Goal: Complete application form

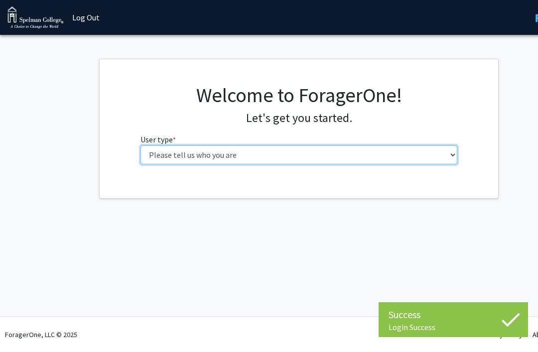
click at [345, 147] on select "Please tell us who you are Undergraduate Student Master's Student Doctoral Cand…" at bounding box center [298, 154] width 317 height 19
select select "1: undergrad"
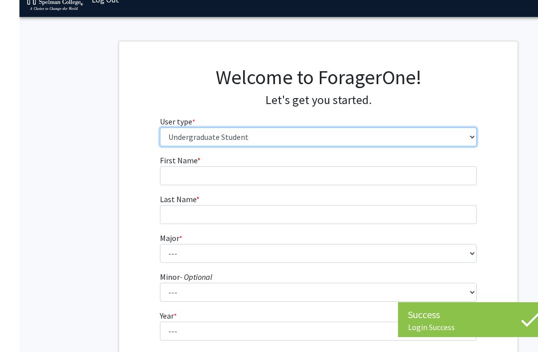
scroll to position [25, 0]
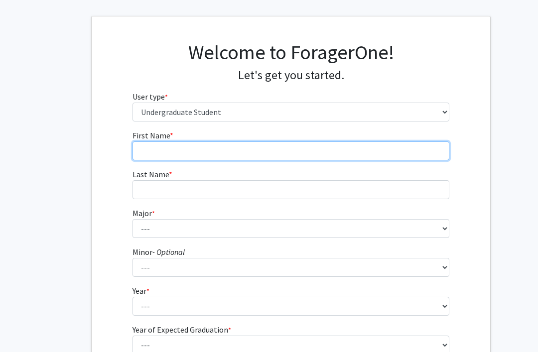
click at [395, 146] on input "First Name * required" at bounding box center [290, 150] width 317 height 19
type input "Robyn"
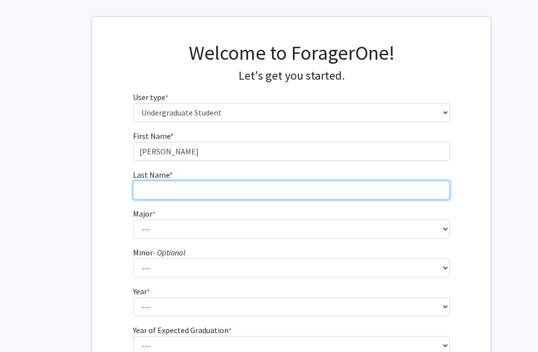
click at [167, 189] on input "Last Name * required" at bounding box center [291, 190] width 317 height 19
type input "h"
type input "g"
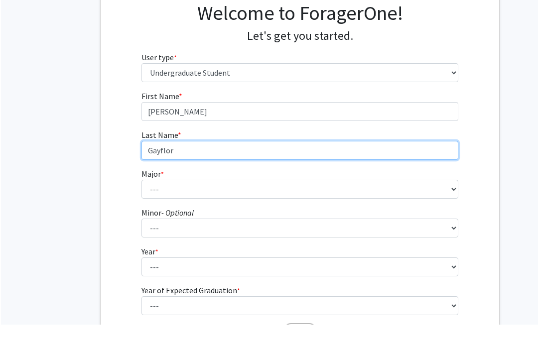
scroll to position [55, 5]
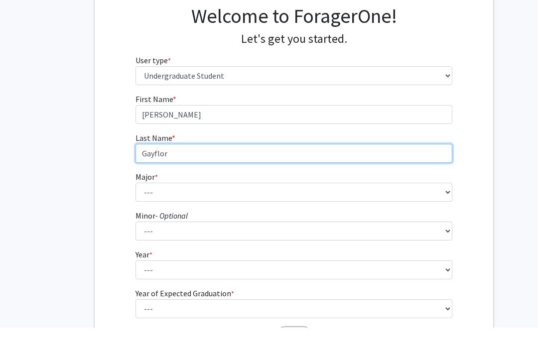
type input "Gayflor"
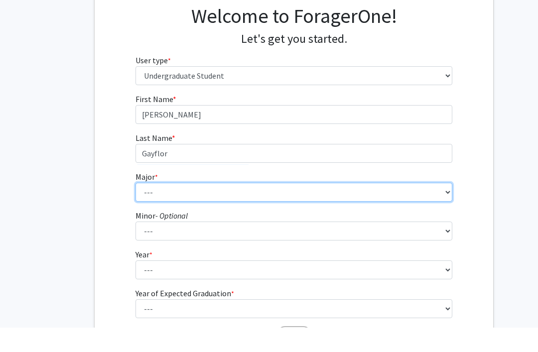
click at [150, 207] on select "--- Art Art History Biochemistry Biology Chemistry Comparative Women’s Studies …" at bounding box center [293, 216] width 317 height 19
select select "18: 264"
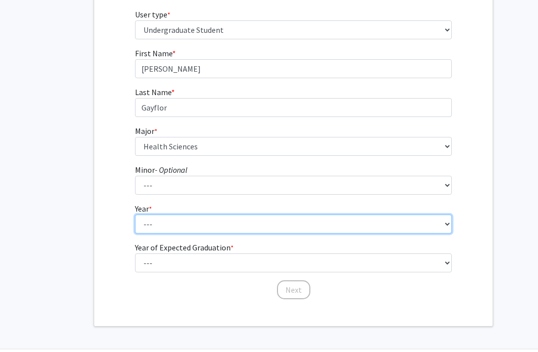
click at [149, 224] on select "--- First-year Sophomore Junior Senior Postbaccalaureate Certificate" at bounding box center [293, 224] width 317 height 19
select select "1: first-year"
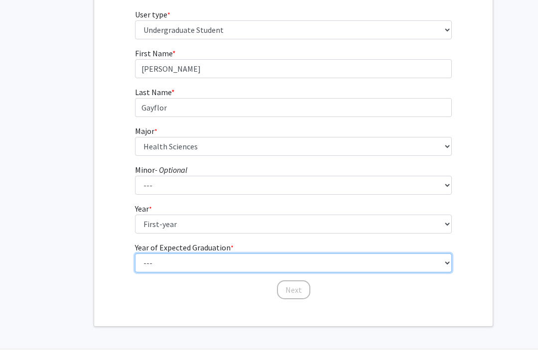
click at [145, 261] on select "--- 2025 2026 2027 2028 2029 2030 2031 2032 2033 2034" at bounding box center [293, 262] width 317 height 19
select select "5: 2029"
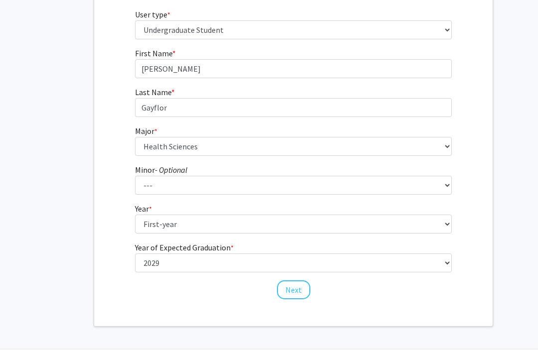
click at [290, 286] on button "Next" at bounding box center [293, 289] width 33 height 19
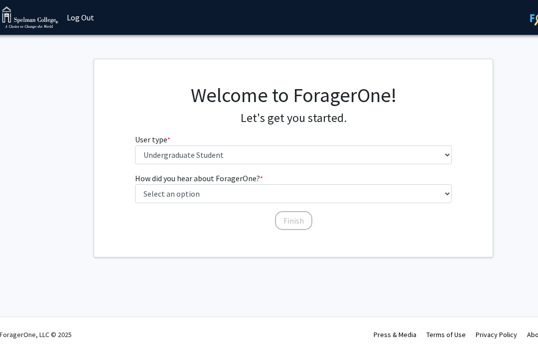
scroll to position [0, 5]
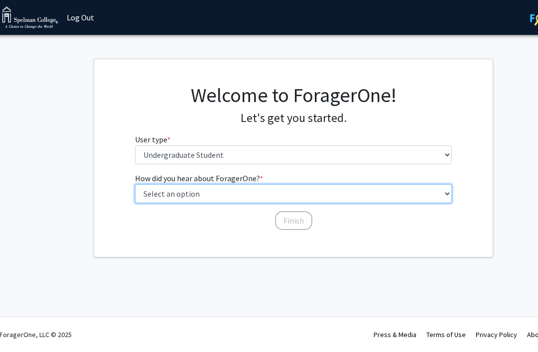
click at [146, 198] on select "Select an option Peer/student recommendation Faculty/staff recommendation Unive…" at bounding box center [293, 193] width 317 height 19
select select "2: faculty_recommendation"
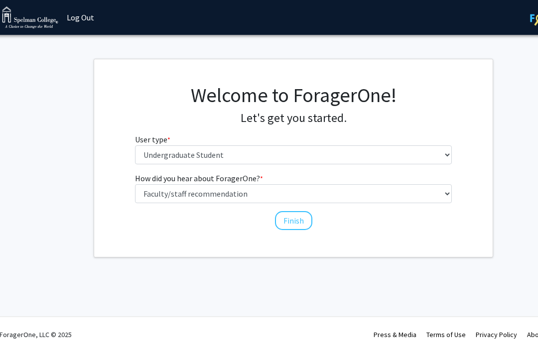
click at [282, 215] on button "Finish" at bounding box center [293, 220] width 37 height 19
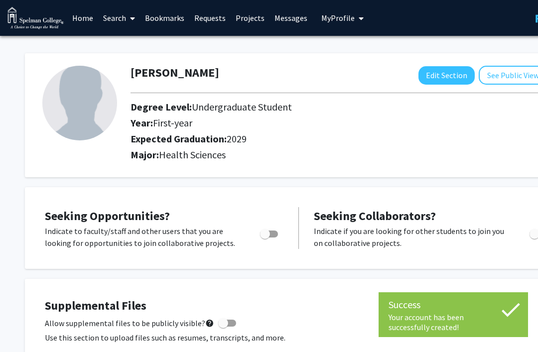
click at [250, 235] on div at bounding box center [269, 237] width 42 height 24
click at [270, 233] on span "Toggle" at bounding box center [265, 234] width 10 height 10
click at [265, 237] on input "Are you actively seeking opportunities?" at bounding box center [264, 237] width 0 height 0
checkbox input "true"
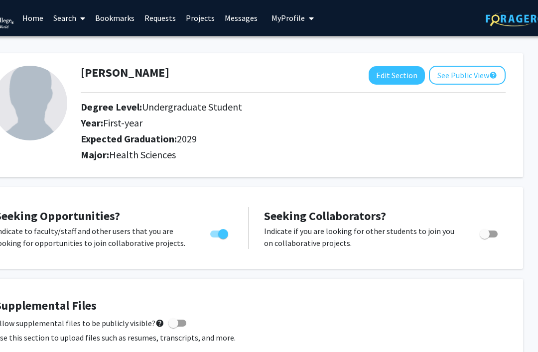
scroll to position [0, 60]
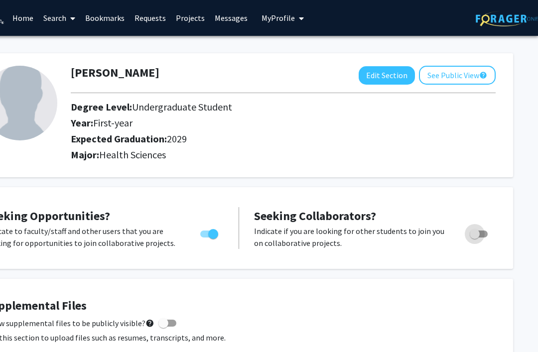
click at [474, 231] on span "Toggle" at bounding box center [474, 234] width 10 height 10
click at [474, 237] on input "Would you like to receive other student requests to work with you?" at bounding box center [474, 237] width 0 height 0
checkbox input "true"
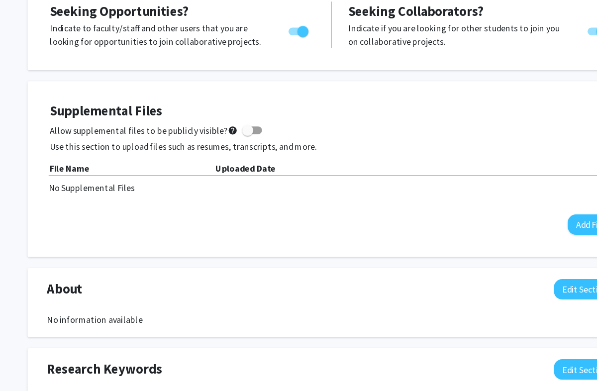
scroll to position [0, 0]
